Goal: Information Seeking & Learning: Compare options

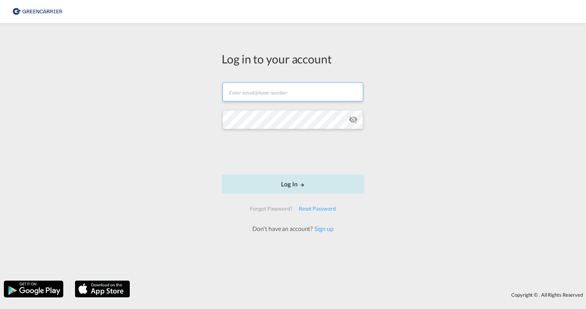
type input "[PERSON_NAME][EMAIL_ADDRESS][PERSON_NAME][DOMAIN_NAME]"
click at [289, 185] on button "Log In" at bounding box center [293, 183] width 143 height 19
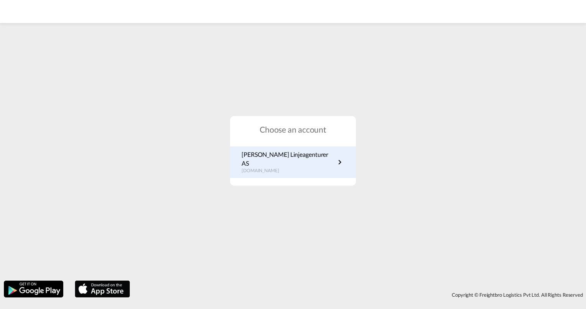
click at [301, 162] on p "[PERSON_NAME] Linjeagenturer AS" at bounding box center [289, 158] width 94 height 17
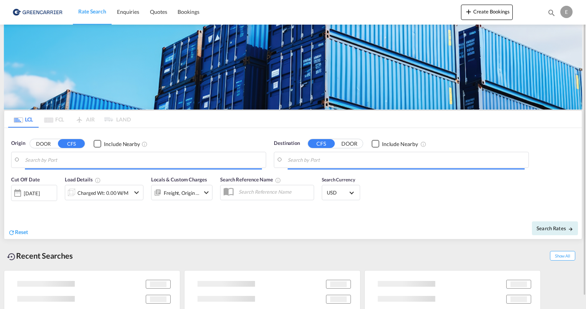
type input "Manila, PHMNL"
type input "Oslo, NOOSL"
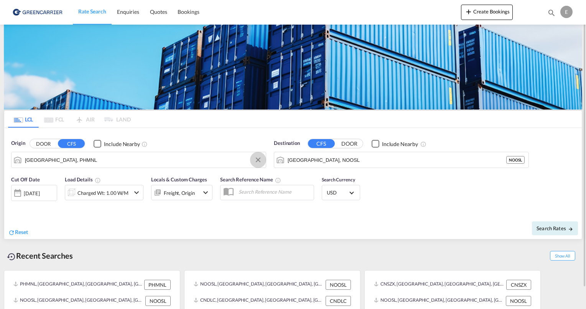
click at [260, 160] on button "Clear Input" at bounding box center [259, 160] width 12 height 12
click at [116, 160] on body "Rate Search Enquiries Quotes Bookings Rate Search Enquiries" at bounding box center [293, 154] width 586 height 309
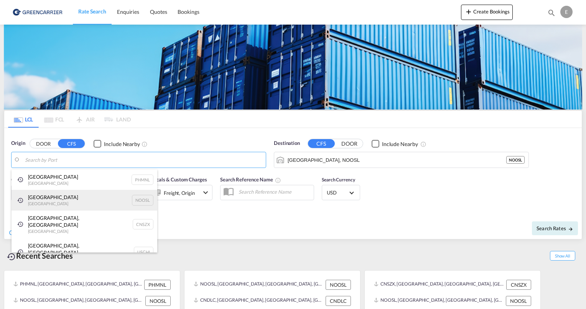
click at [64, 196] on div "Oslo Norway NOOSL" at bounding box center [85, 200] width 146 height 21
type input "Oslo, NOOSL"
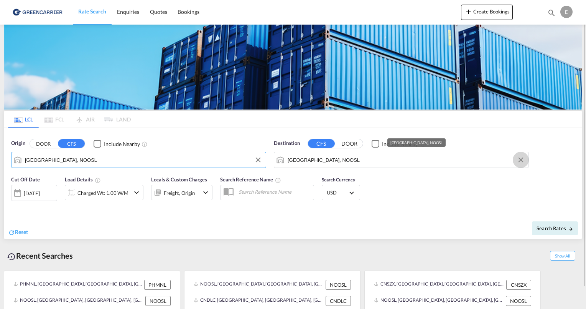
click at [517, 160] on md-icon "Clear Input" at bounding box center [521, 159] width 8 height 8
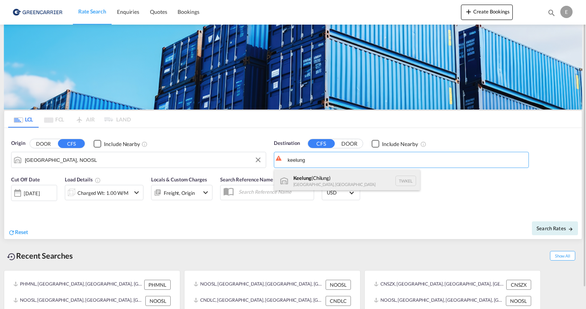
click at [352, 182] on div "Keelung (Chilung) Taiwan, Province of China TWKEL" at bounding box center [347, 180] width 146 height 23
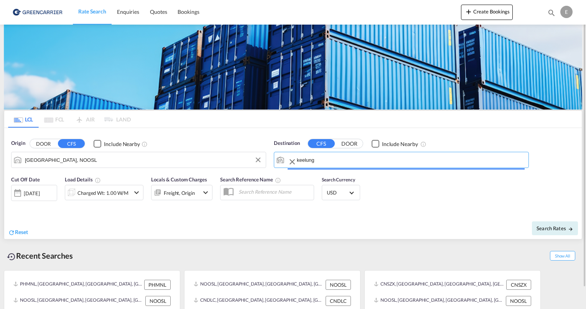
type input "Keelung (Chilung), TWKEL"
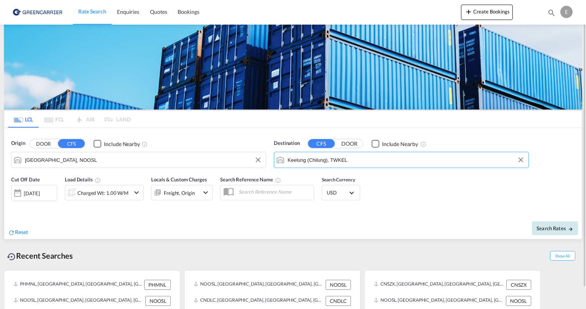
click at [546, 224] on button "Search Rates" at bounding box center [555, 228] width 46 height 14
type input "NOOSL to TWKEL / 8 Sep 2025"
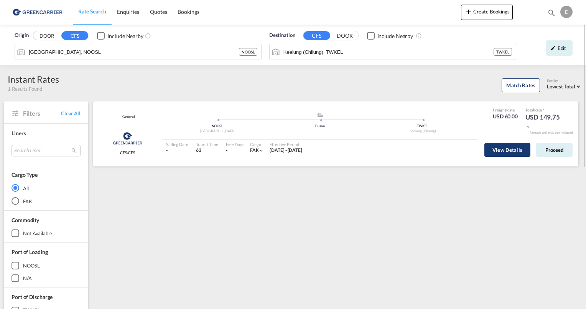
click at [509, 153] on button "View Details" at bounding box center [508, 150] width 46 height 14
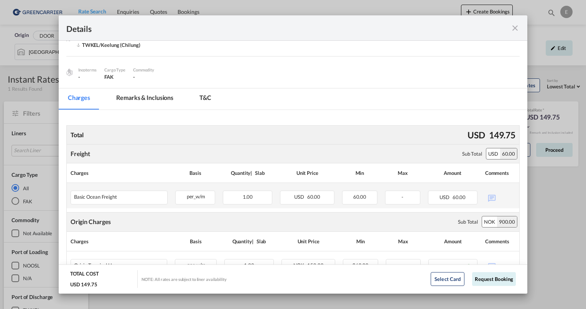
scroll to position [37, 0]
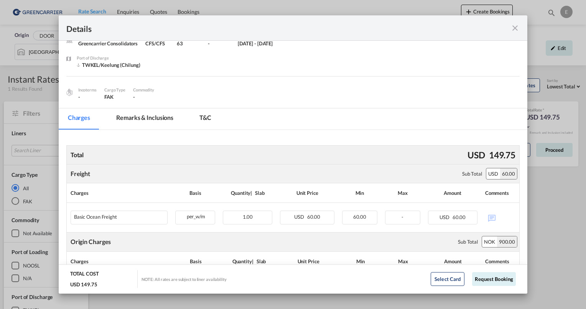
click at [520, 30] on div "Details" at bounding box center [293, 27] width 469 height 25
click at [516, 28] on md-icon "icon-close fg-AAA8AD m-0 cursor" at bounding box center [515, 27] width 9 height 9
